Goal: Use online tool/utility

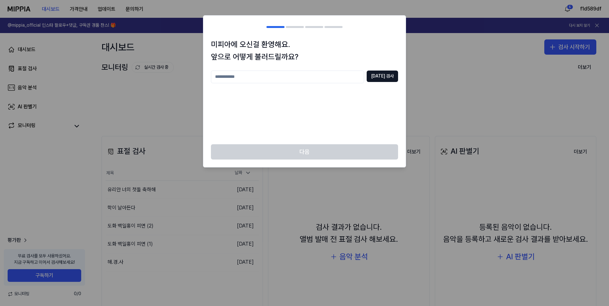
click at [307, 145] on div "다음" at bounding box center [304, 155] width 202 height 23
click at [303, 112] on div "[DATE] 검사" at bounding box center [304, 103] width 187 height 66
